Goal: Task Accomplishment & Management: Manage account settings

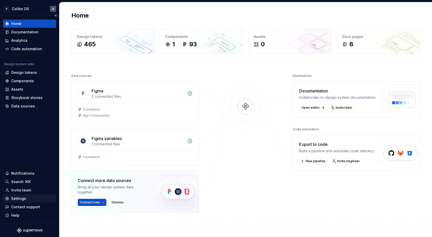
click at [20, 198] on div "Settings" at bounding box center [18, 198] width 15 height 5
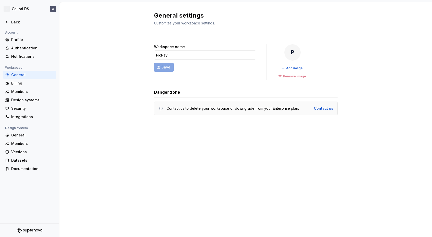
click at [20, 198] on div "Account Profile Authentication Notifications Workspace General Billing Members …" at bounding box center [29, 127] width 59 height 194
click at [22, 90] on div "Members" at bounding box center [32, 91] width 43 height 5
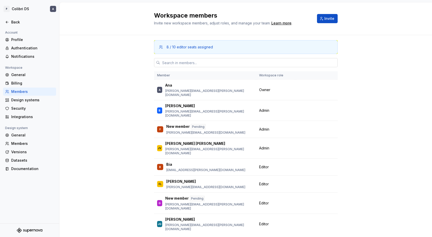
click at [173, 67] on input "text" at bounding box center [248, 62] width 177 height 9
click at [324, 14] on div "Workspace members Invite new workspace members, adjust roles, and manage your t…" at bounding box center [246, 18] width 184 height 14
click at [324, 17] on button "Invite" at bounding box center [327, 18] width 21 height 9
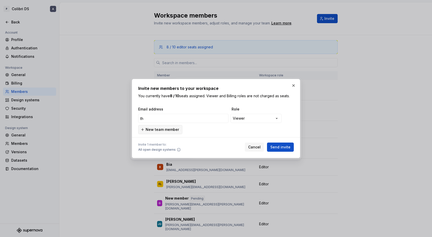
type input "t"
paste input "[PERSON_NAME][EMAIL_ADDRESS][DOMAIN_NAME]"
type input "[PERSON_NAME][EMAIL_ADDRESS][DOMAIN_NAME]"
click at [250, 118] on div "**********" at bounding box center [216, 118] width 432 height 237
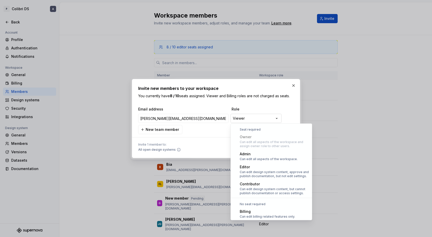
scroll to position [14, 0]
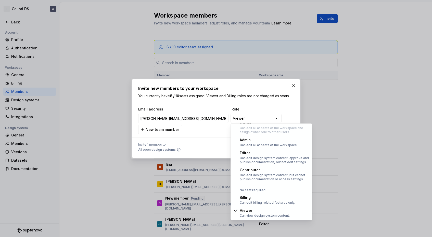
select select "*******"
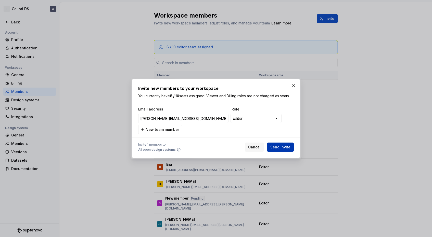
click at [281, 145] on span "Send invite" at bounding box center [280, 147] width 20 height 5
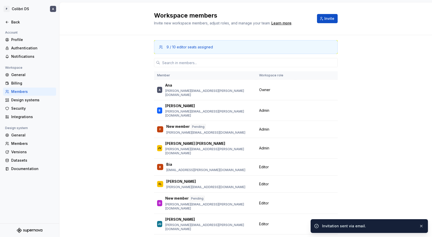
click at [424, 229] on div "Invitation sent via email." at bounding box center [369, 227] width 117 height 14
click at [422, 227] on button "button" at bounding box center [421, 226] width 7 height 7
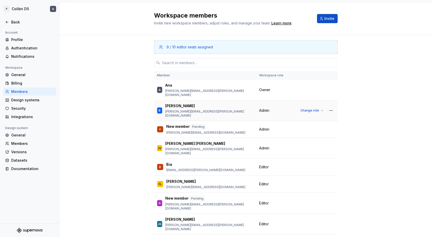
scroll to position [15, 0]
